Goal: Check status: Check status

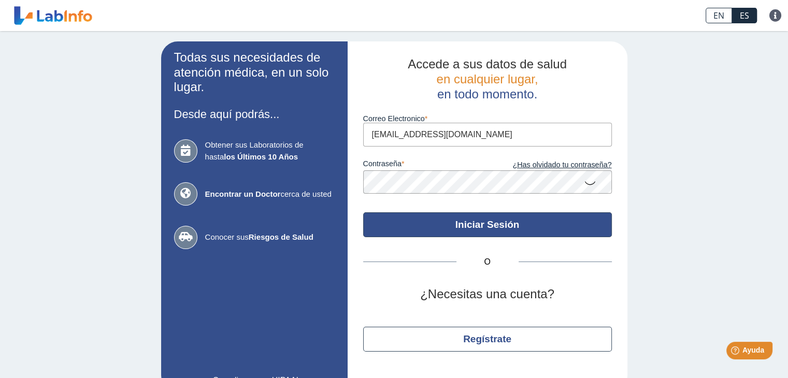
type input "[EMAIL_ADDRESS][DOMAIN_NAME]"
click at [491, 226] on button "Iniciar Sesión" at bounding box center [487, 224] width 249 height 25
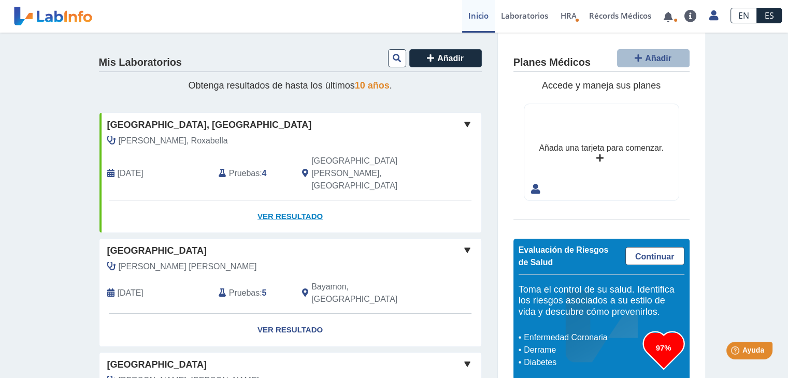
click at [284, 200] on link "Ver Resultado" at bounding box center [290, 216] width 382 height 33
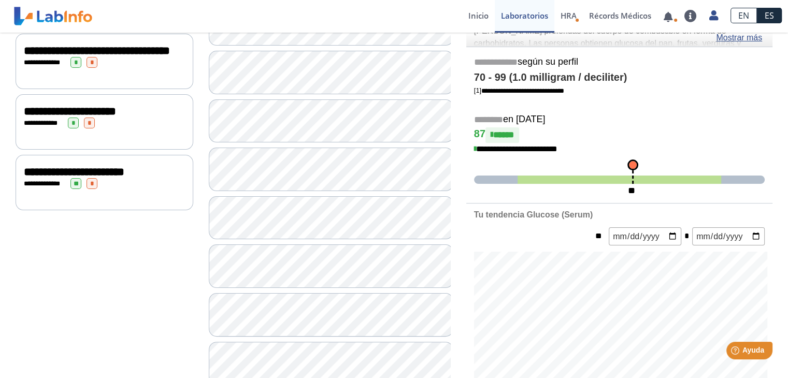
scroll to position [182, 0]
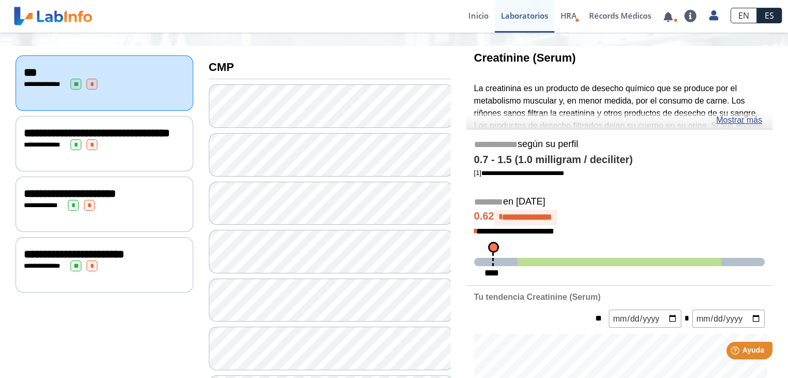
scroll to position [79, 0]
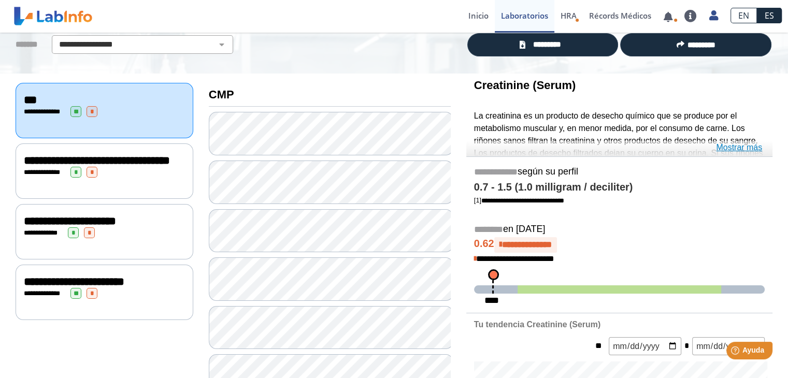
click at [735, 147] on link "Mostrar más" at bounding box center [739, 147] width 46 height 12
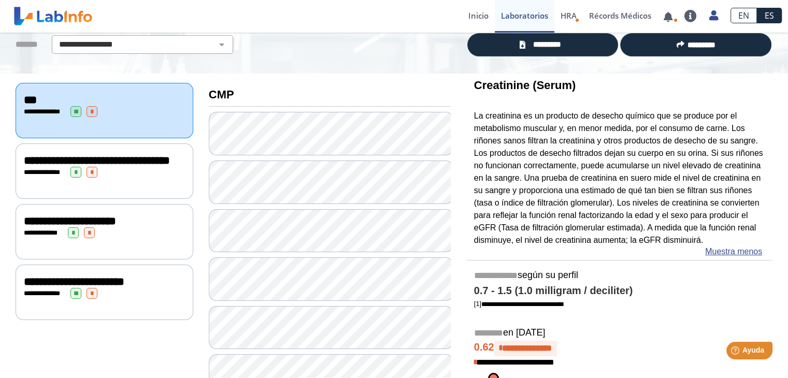
click at [81, 164] on span "**********" at bounding box center [97, 160] width 146 height 11
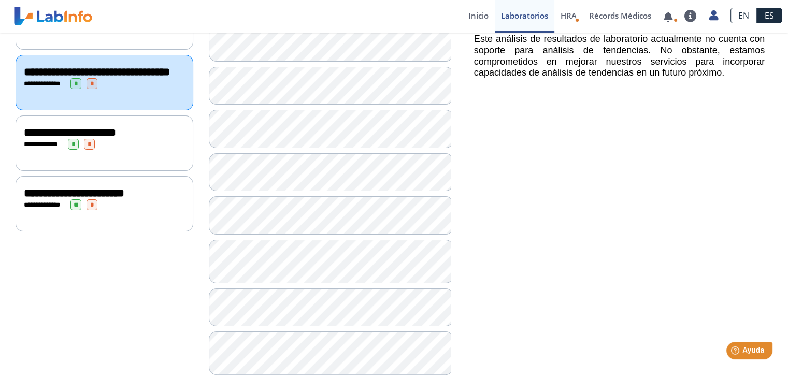
scroll to position [182, 0]
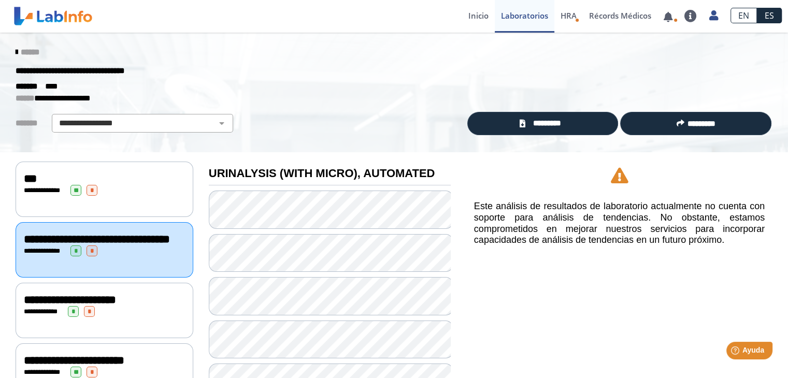
click at [107, 193] on div "**********" at bounding box center [104, 190] width 161 height 11
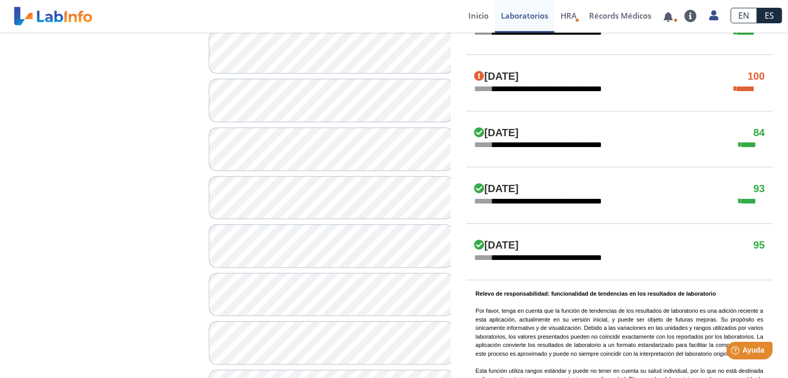
scroll to position [545, 0]
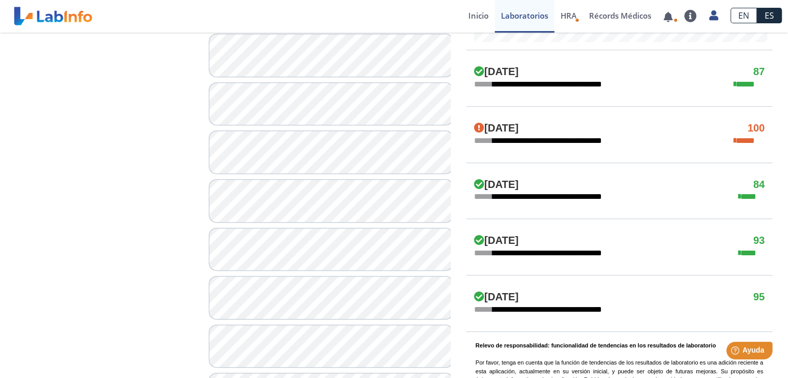
click at [624, 129] on div "[DATE] 100" at bounding box center [619, 128] width 306 height 12
click at [518, 124] on h4 "[DATE]" at bounding box center [496, 128] width 45 height 12
click at [740, 194] on icon at bounding box center [739, 197] width 2 height 8
click at [518, 185] on h4 "[DATE]" at bounding box center [496, 185] width 45 height 12
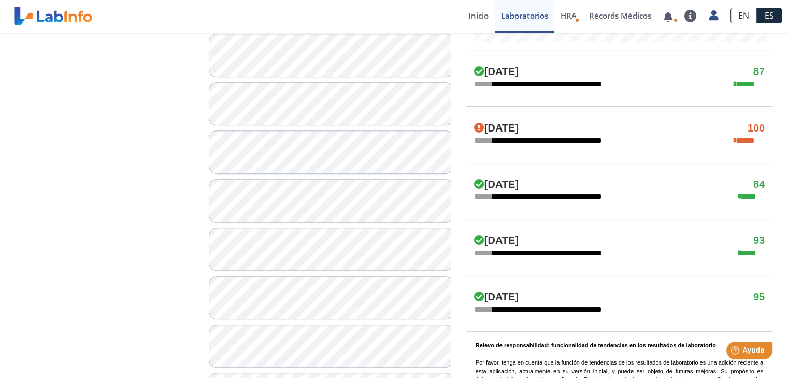
click at [518, 184] on h4 "[DATE]" at bounding box center [496, 185] width 45 height 12
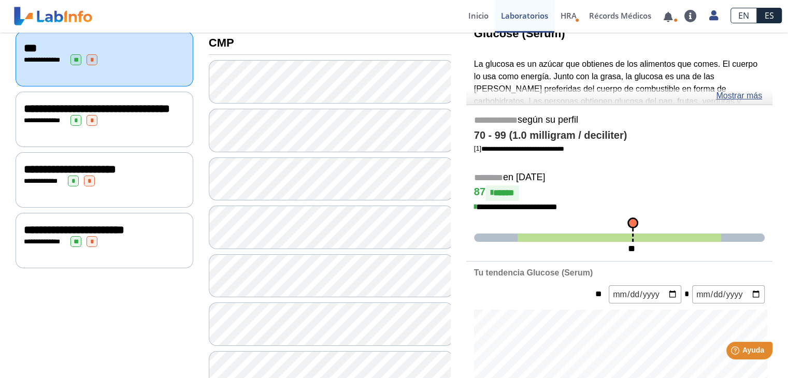
scroll to position [0, 0]
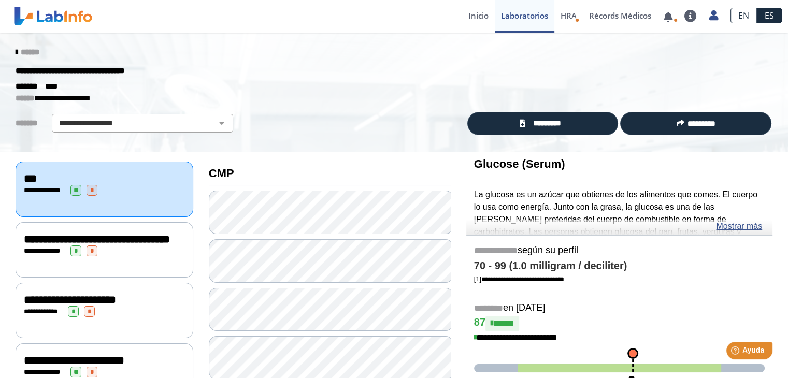
click at [16, 50] on icon at bounding box center [17, 52] width 2 height 8
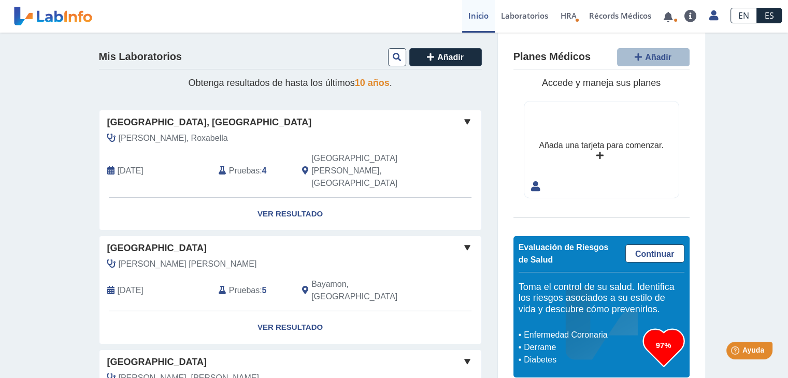
click at [160, 258] on span "[PERSON_NAME] [PERSON_NAME]" at bounding box center [188, 264] width 138 height 12
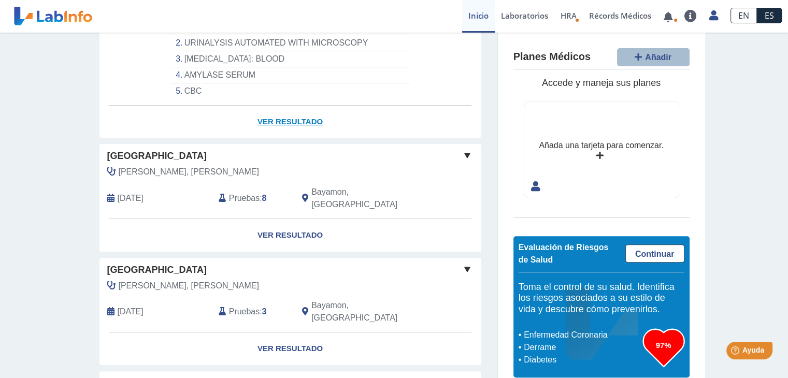
scroll to position [311, 0]
click at [172, 165] on div "[PERSON_NAME], [PERSON_NAME][DATE] Pruebas : 8 Bayamon, [GEOGRAPHIC_DATA]" at bounding box center [267, 191] width 350 height 53
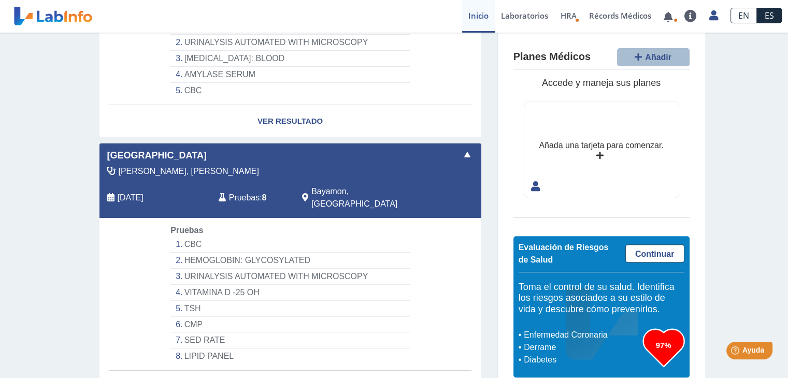
scroll to position [414, 0]
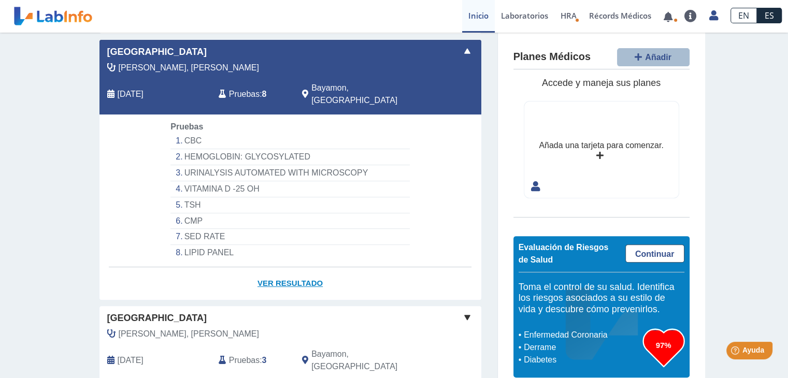
click at [291, 267] on link "Ver Resultado" at bounding box center [290, 283] width 382 height 33
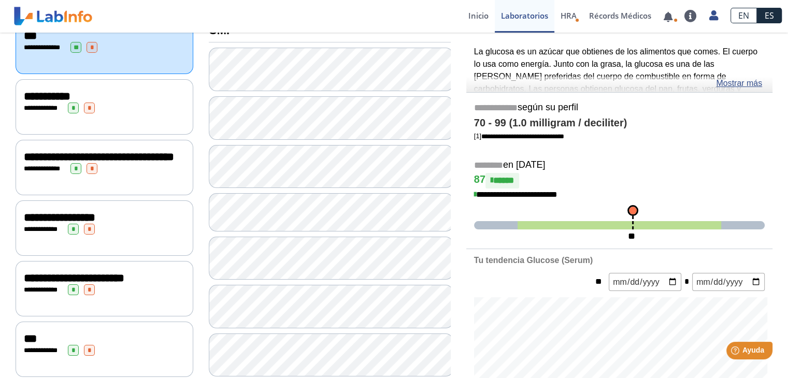
scroll to position [117, 0]
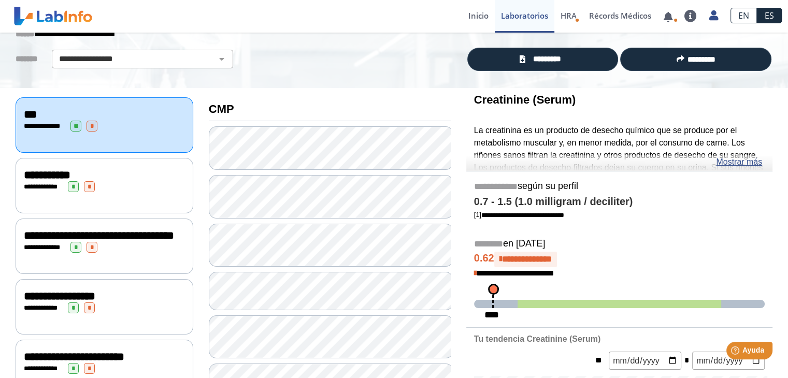
scroll to position [13, 0]
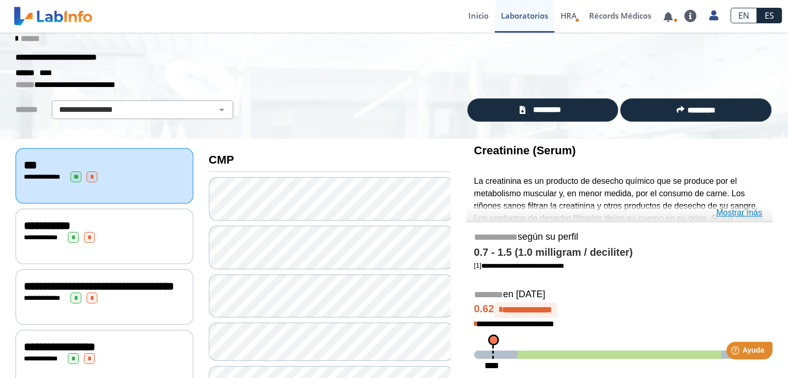
click at [747, 212] on link "Mostrar más" at bounding box center [739, 213] width 46 height 12
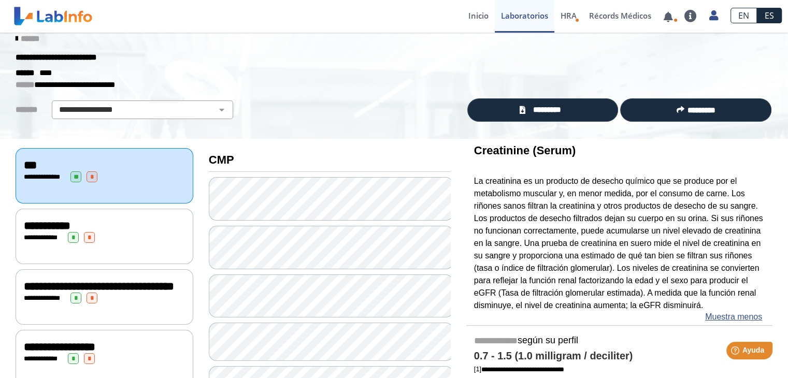
drag, startPoint x: 470, startPoint y: 147, endPoint x: 526, endPoint y: 149, distance: 56.0
click at [525, 149] on b "Creatinine (Serum)" at bounding box center [525, 150] width 102 height 13
click at [479, 152] on b "Creatinine (Serum)" at bounding box center [525, 150] width 102 height 13
drag, startPoint x: 474, startPoint y: 178, endPoint x: 523, endPoint y: 177, distance: 49.2
click at [523, 177] on div "Creatinine (Serum) La creatinina es un producto de desecho químico que se produ…" at bounding box center [619, 232] width 306 height 186
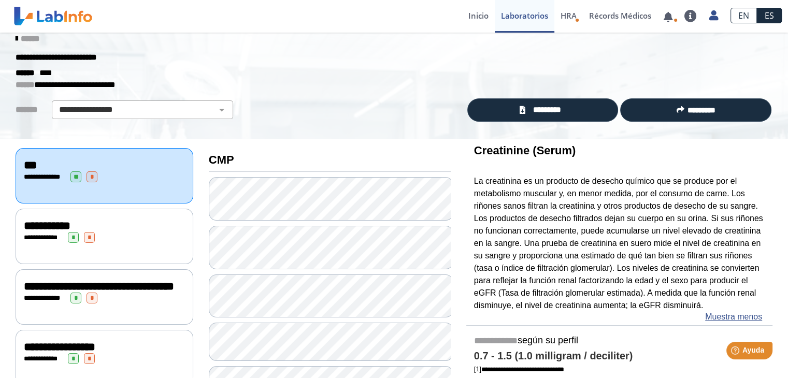
drag, startPoint x: 514, startPoint y: 183, endPoint x: 501, endPoint y: 189, distance: 13.7
click at [501, 189] on p "La creatinina es un producto de desecho químico que se produce por el metabolis…" at bounding box center [619, 243] width 291 height 136
click at [499, 191] on p "La creatinina es un producto de desecho químico que se produce por el metabolis…" at bounding box center [619, 243] width 291 height 136
drag, startPoint x: 492, startPoint y: 189, endPoint x: 527, endPoint y: 188, distance: 35.8
click at [496, 189] on p "La creatinina es un producto de desecho químico que se produce por el metabolis…" at bounding box center [619, 243] width 291 height 136
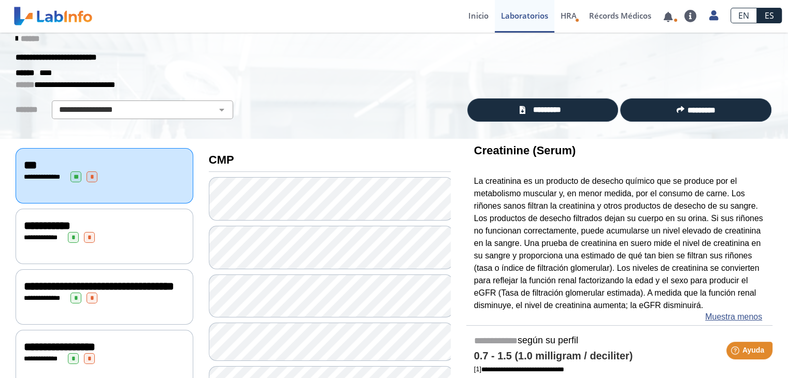
click at [528, 189] on p "La creatinina es un producto de desecho químico que se produce por el metabolis…" at bounding box center [619, 243] width 291 height 136
click at [529, 189] on p "La creatinina es un producto de desecho químico que se produce por el metabolis…" at bounding box center [619, 243] width 291 height 136
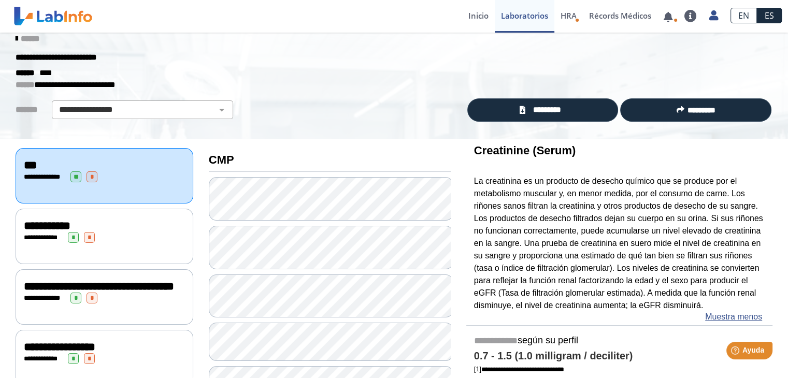
click at [527, 188] on p "La creatinina es un producto de desecho químico que se produce por el metabolis…" at bounding box center [619, 243] width 291 height 136
